Goal: Task Accomplishment & Management: Manage account settings

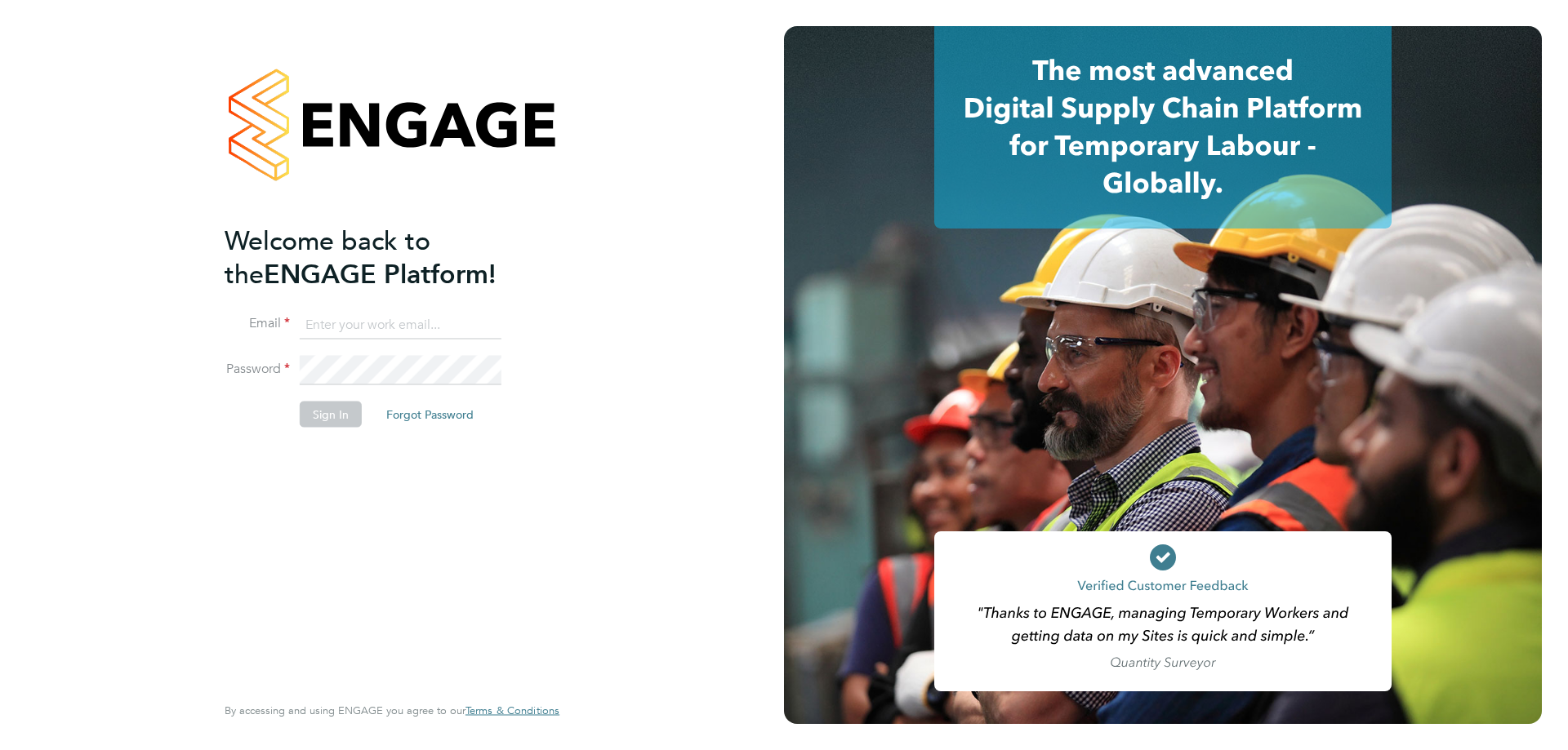
type input "tiffany.neunie-davy@a2dominion.co.uk"
click at [655, 310] on div "Welcome back to the ENGAGE Platform! Email tiffany.neunie-davy@a2dominion.co.uk…" at bounding box center [392, 375] width 784 height 750
click at [331, 419] on button "Sign In" at bounding box center [330, 414] width 62 height 26
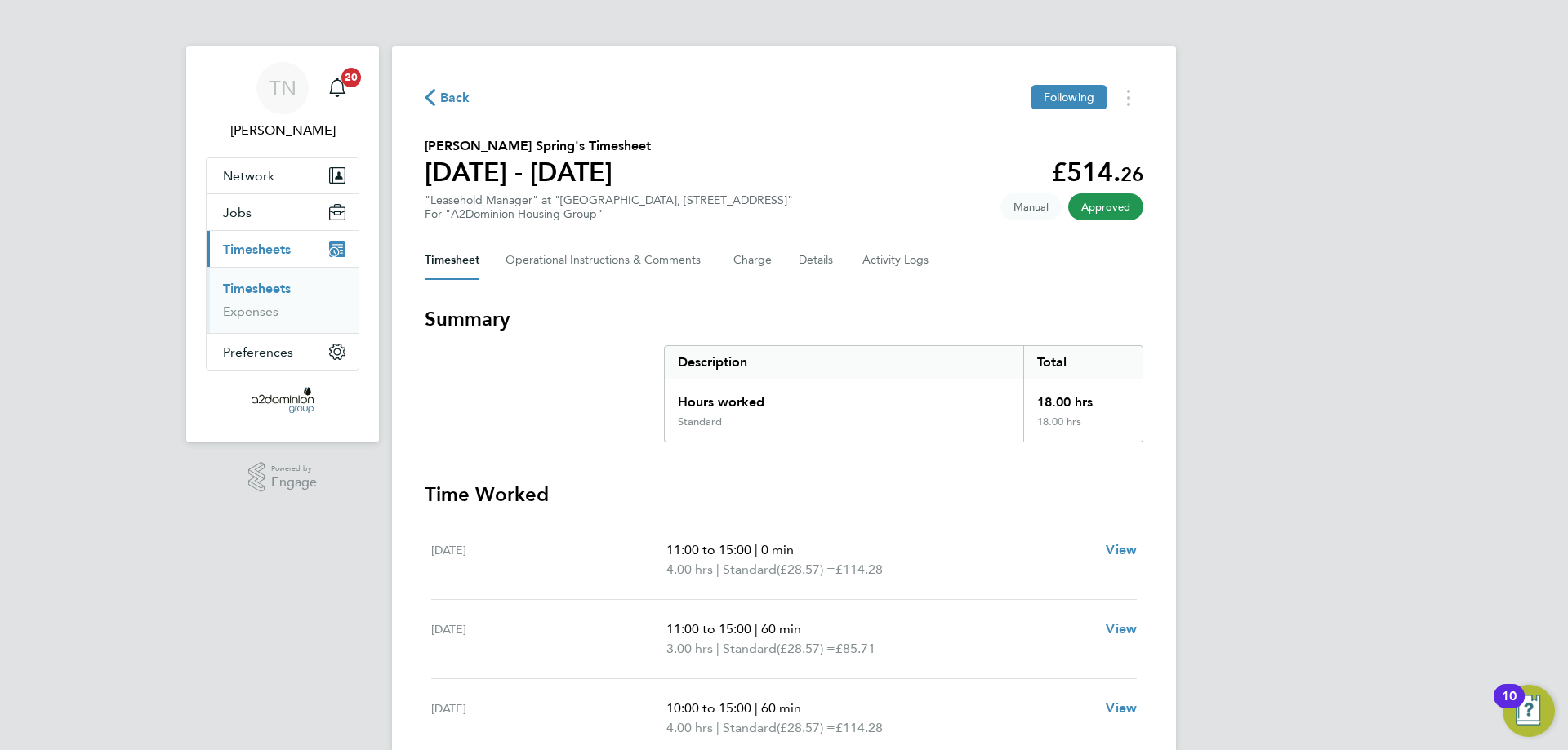
click at [252, 286] on link "Timesheets" at bounding box center [257, 289] width 68 height 15
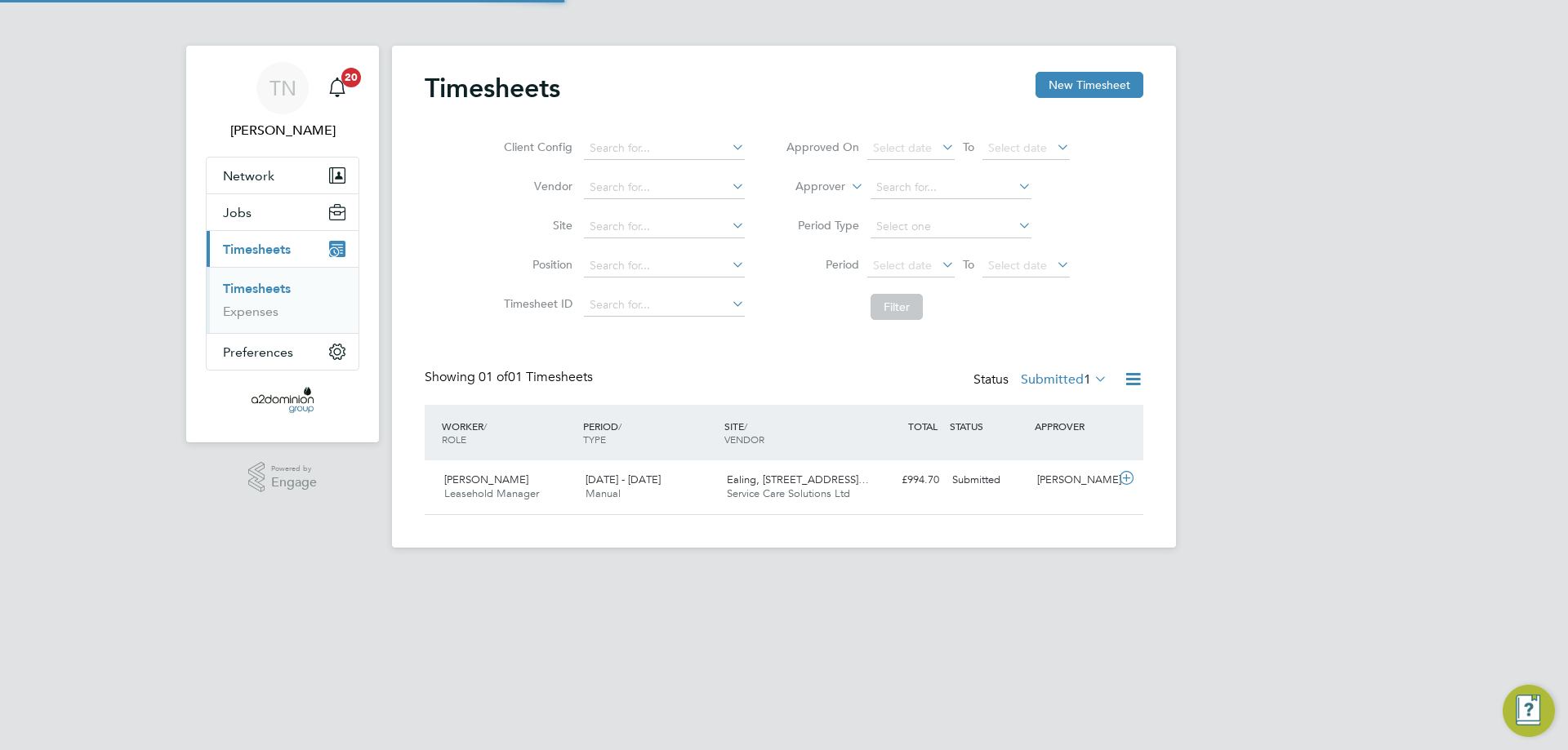
scroll to position [42, 142]
click at [1055, 375] on label "Submitted 1" at bounding box center [1064, 379] width 86 height 16
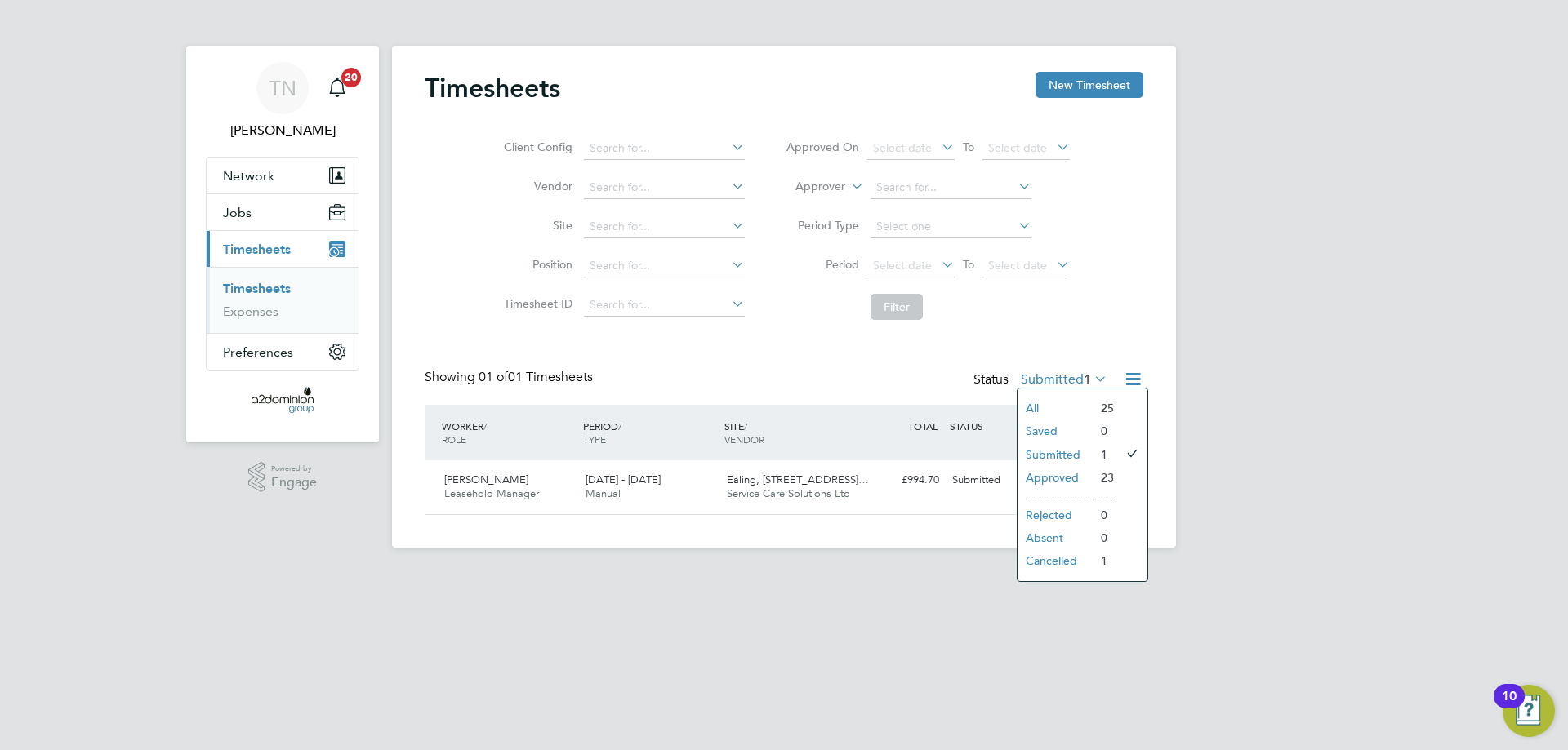
click at [777, 384] on div "Showing 01 of 01 Timesheets Status Submitted 1" at bounding box center [784, 387] width 719 height 36
click at [1051, 474] on div "[PERSON_NAME]" at bounding box center [1073, 480] width 85 height 27
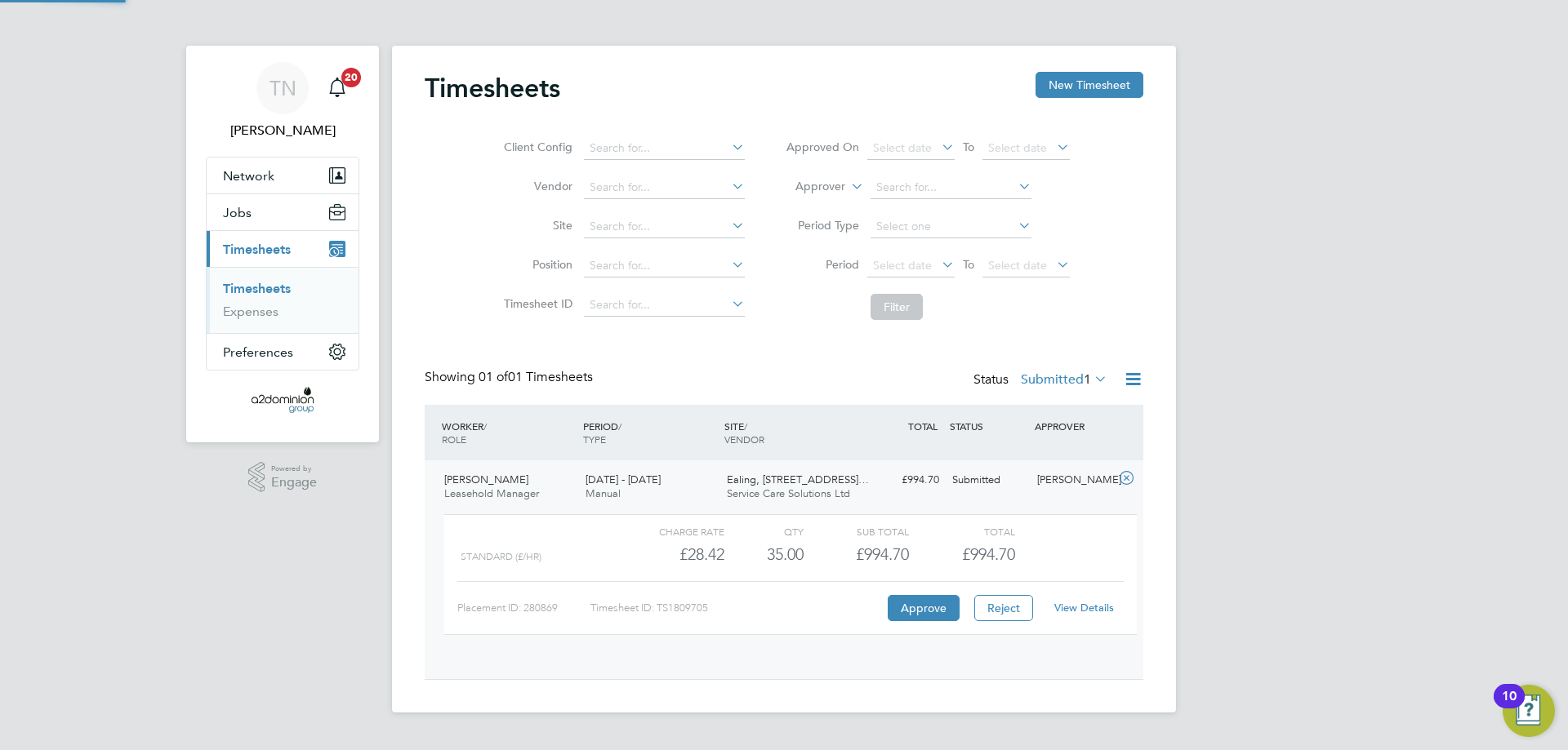
scroll to position [28, 159]
click at [1096, 604] on link "View Details" at bounding box center [1085, 607] width 59 height 14
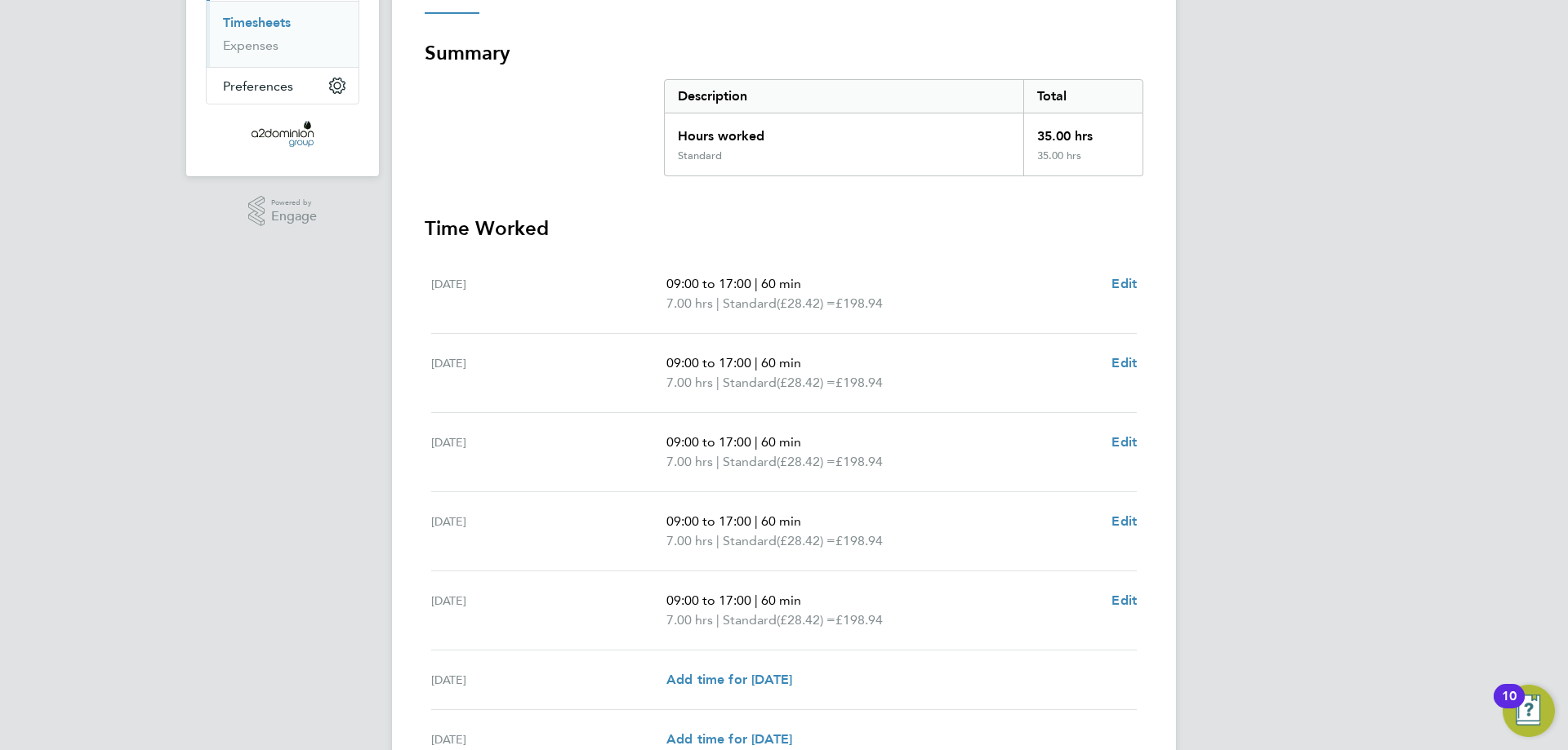
scroll to position [430, 0]
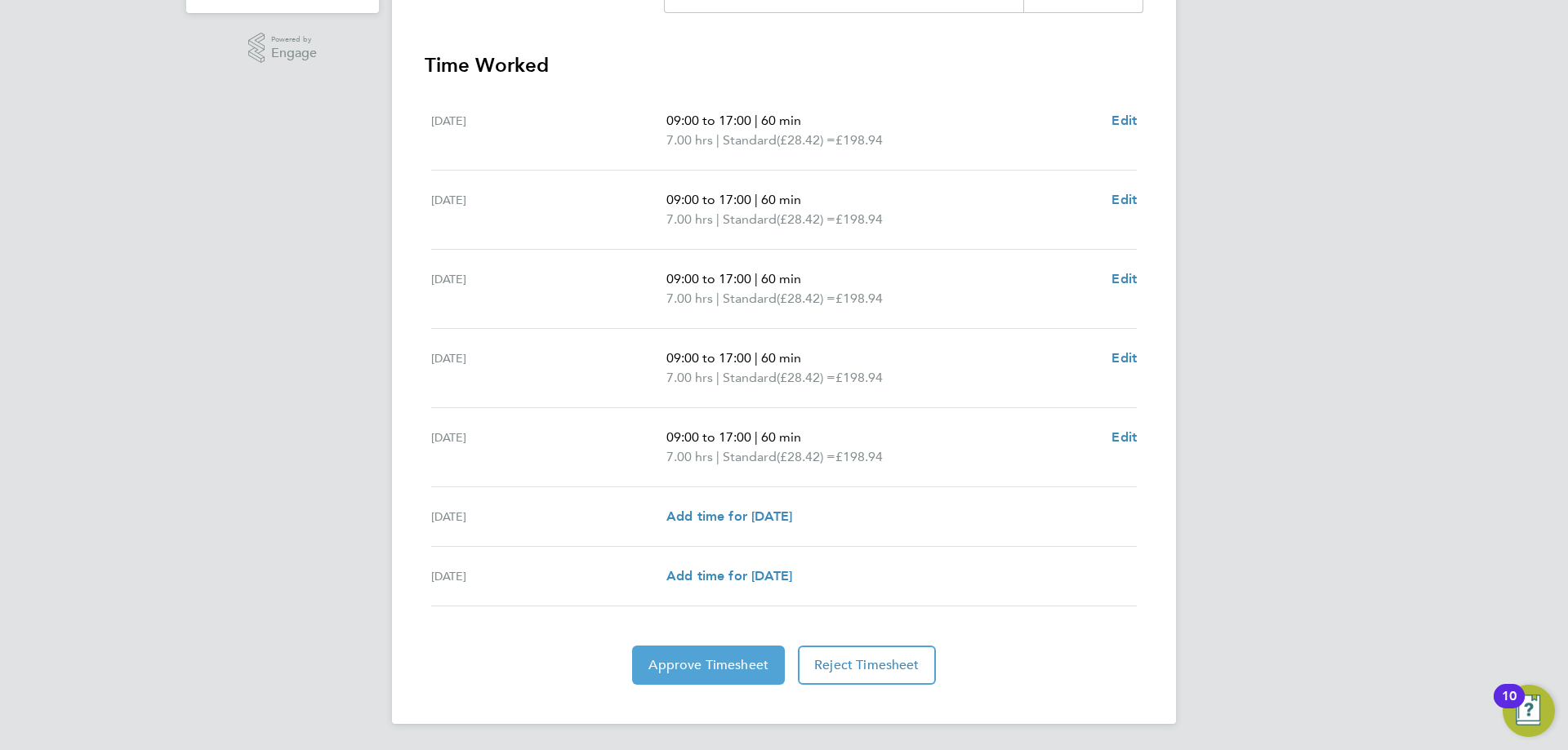
click at [705, 652] on button "Approve Timesheet" at bounding box center [708, 665] width 153 height 39
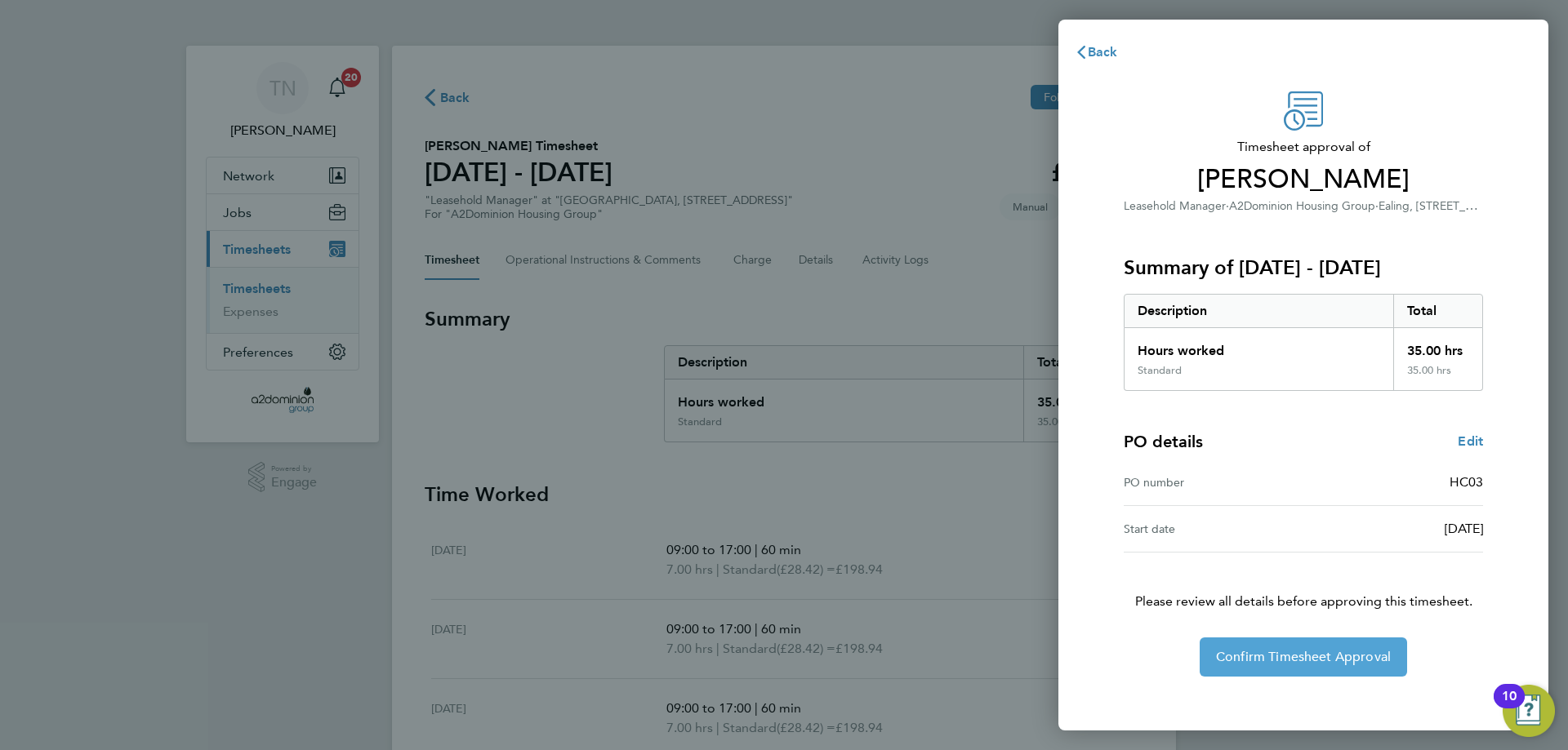
drag, startPoint x: 1355, startPoint y: 648, endPoint x: 1331, endPoint y: 661, distance: 27.3
click at [1354, 649] on button "Confirm Timesheet Approval" at bounding box center [1303, 656] width 208 height 39
